Goal: Task Accomplishment & Management: Manage account settings

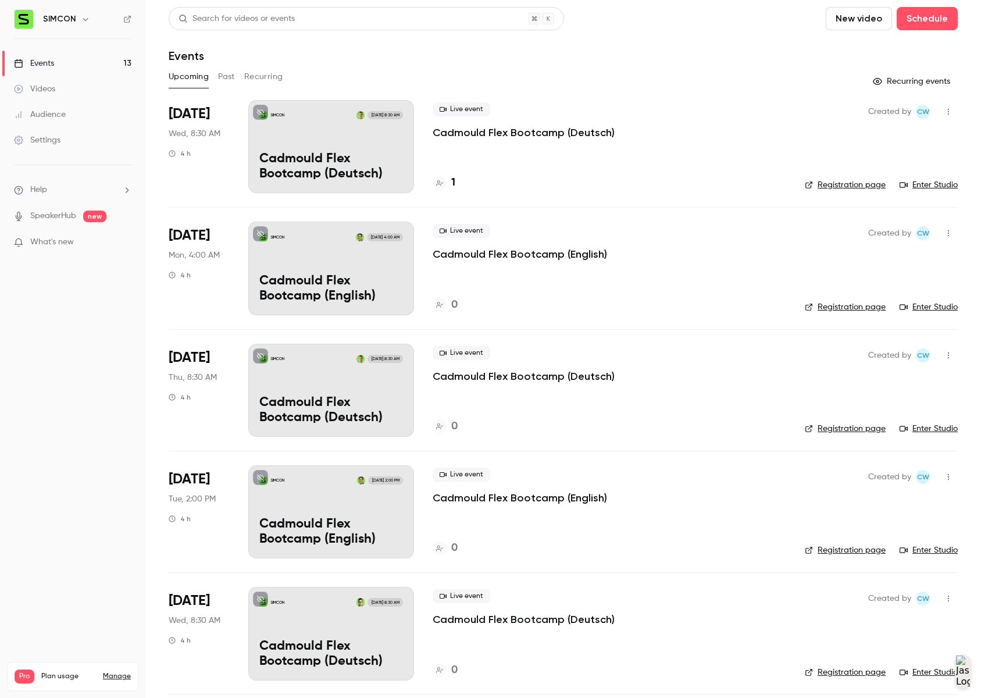
click at [534, 191] on div "Live event Cadmould Flex Bootcamp (Deutsch) 1" at bounding box center [608, 146] width 353 height 93
click at [399, 167] on p "Cadmould Flex Bootcamp (Deutsch)" at bounding box center [331, 167] width 144 height 30
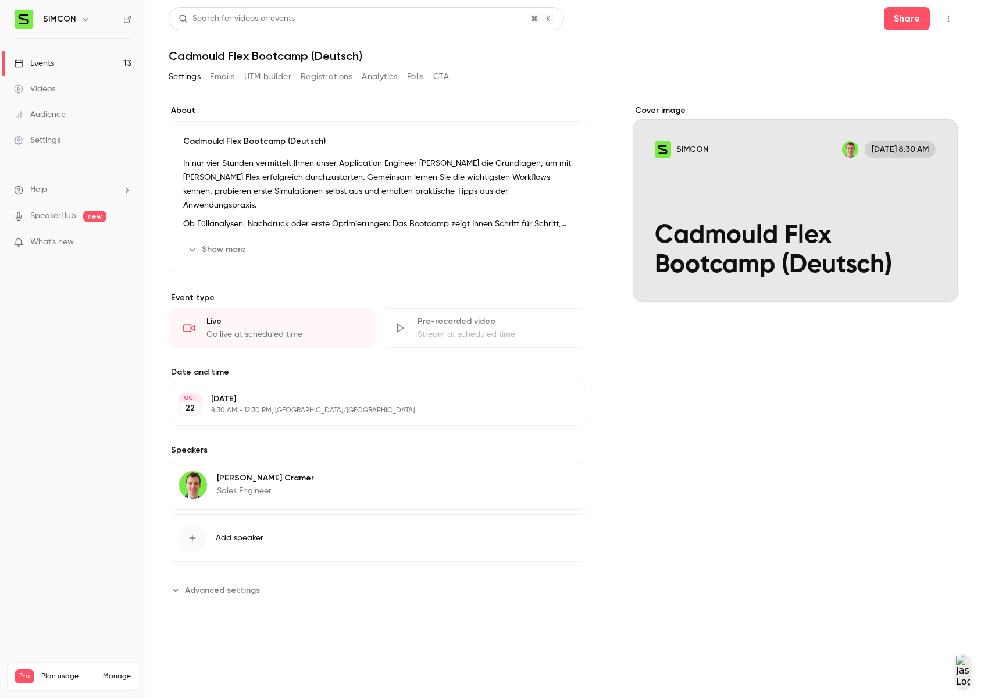
click at [309, 77] on button "Registrations" at bounding box center [327, 76] width 52 height 19
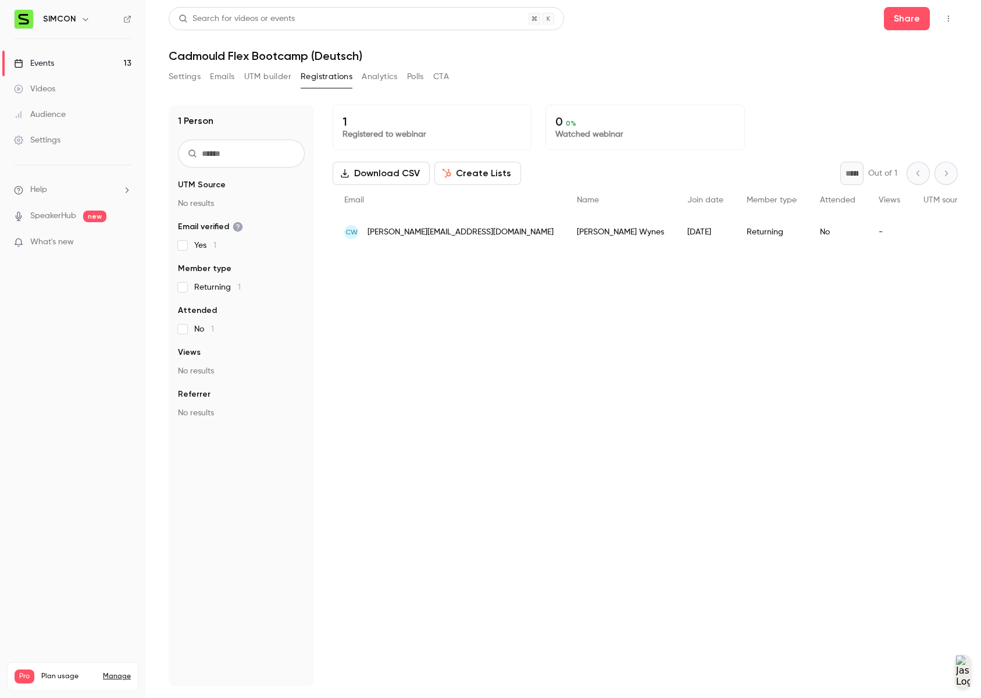
click at [911, 233] on div "People list" at bounding box center [944, 232] width 67 height 33
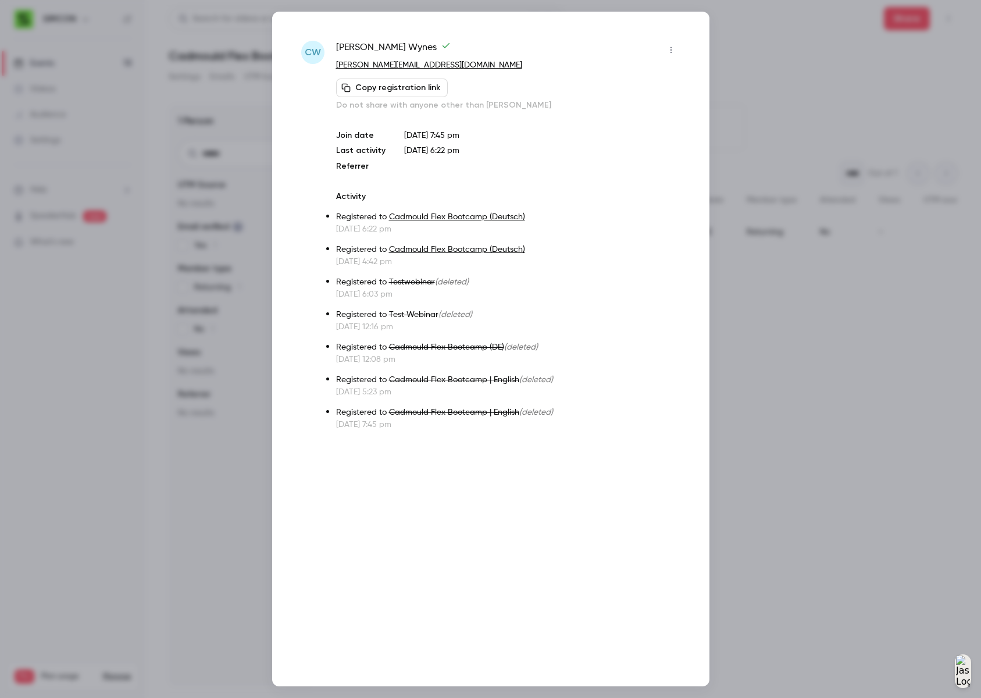
click at [668, 48] on icon "button" at bounding box center [670, 50] width 9 height 8
click at [652, 107] on div "Remove registration" at bounding box center [626, 110] width 88 height 12
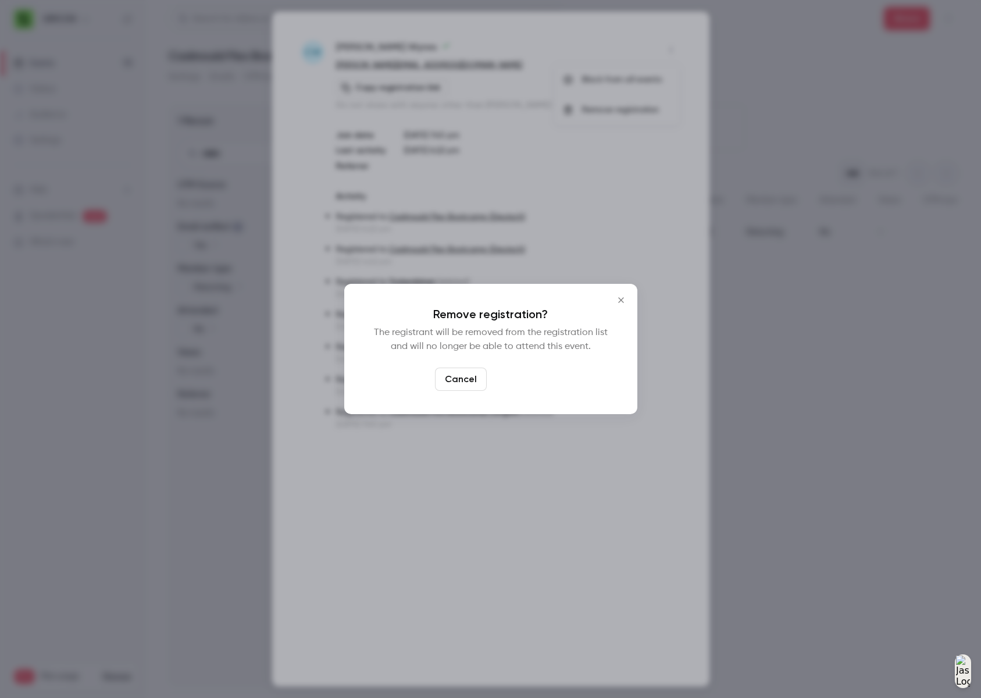
click at [524, 380] on button "Confirm" at bounding box center [518, 378] width 55 height 23
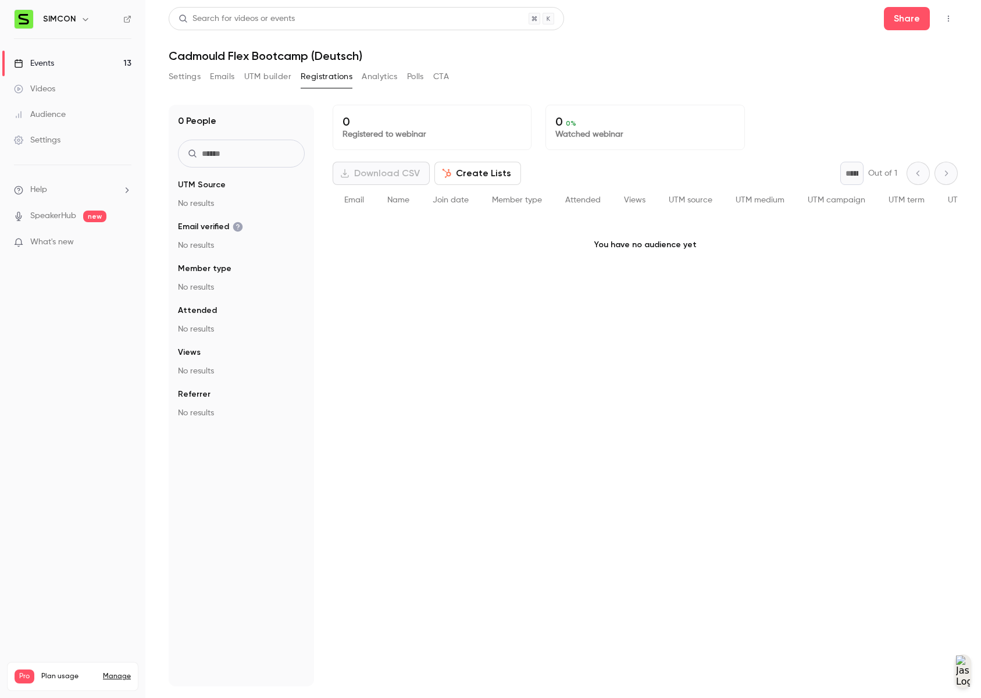
click at [527, 377] on div "0 Registered to webinar 0 0 % Watched webinar Download CSV Create Lists * Out o…" at bounding box center [644, 395] width 625 height 581
